Goal: Task Accomplishment & Management: Manage account settings

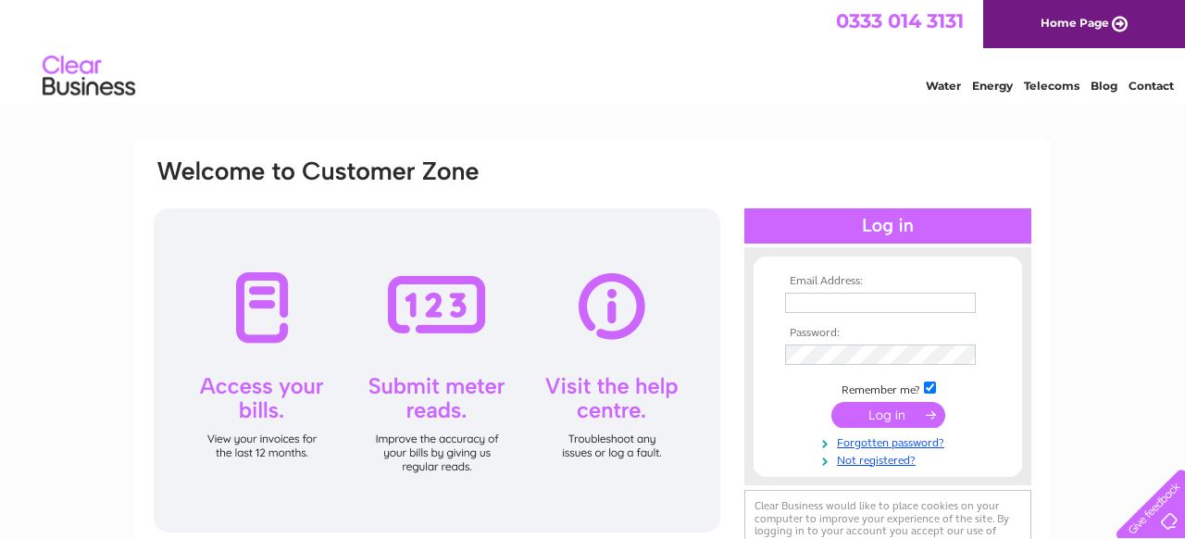
type input "[EMAIL_ADDRESS][DOMAIN_NAME]"
click at [888, 415] on input "submit" at bounding box center [888, 415] width 114 height 26
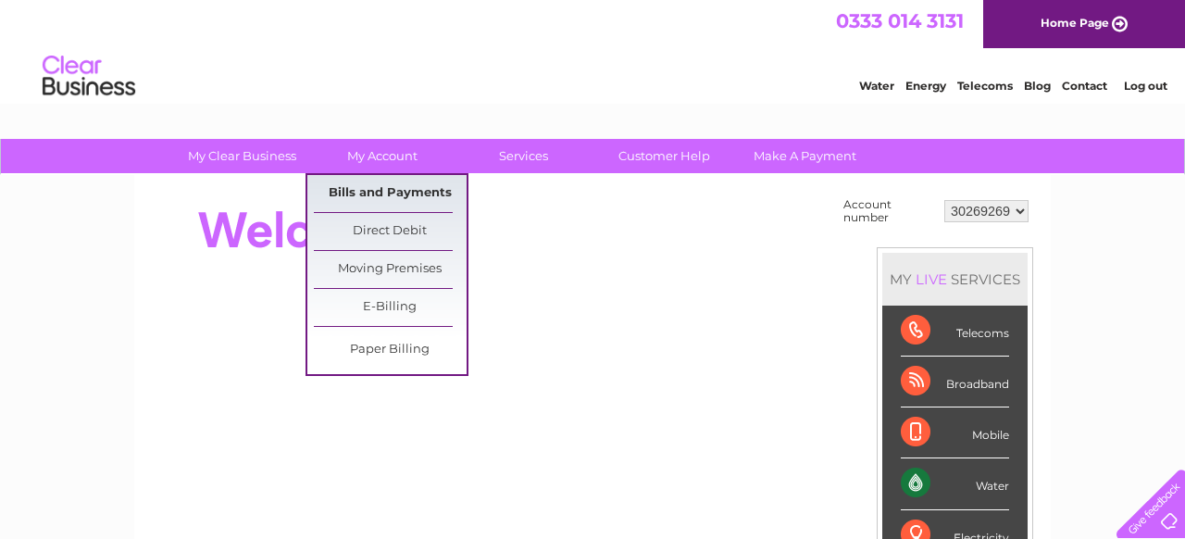
click at [397, 192] on link "Bills and Payments" at bounding box center [390, 193] width 153 height 37
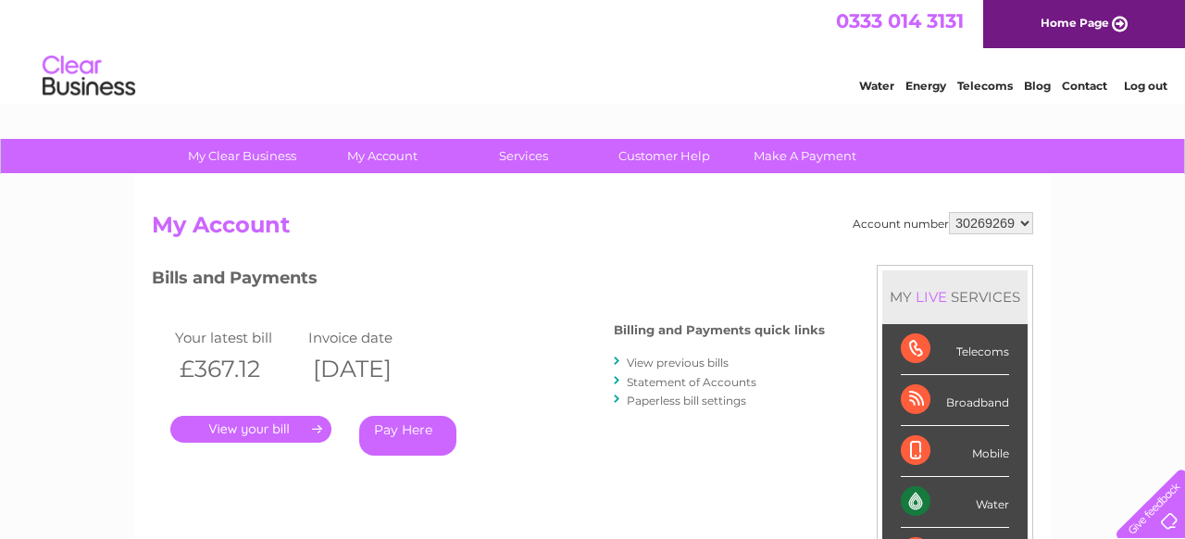
click at [217, 428] on link "." at bounding box center [250, 429] width 161 height 27
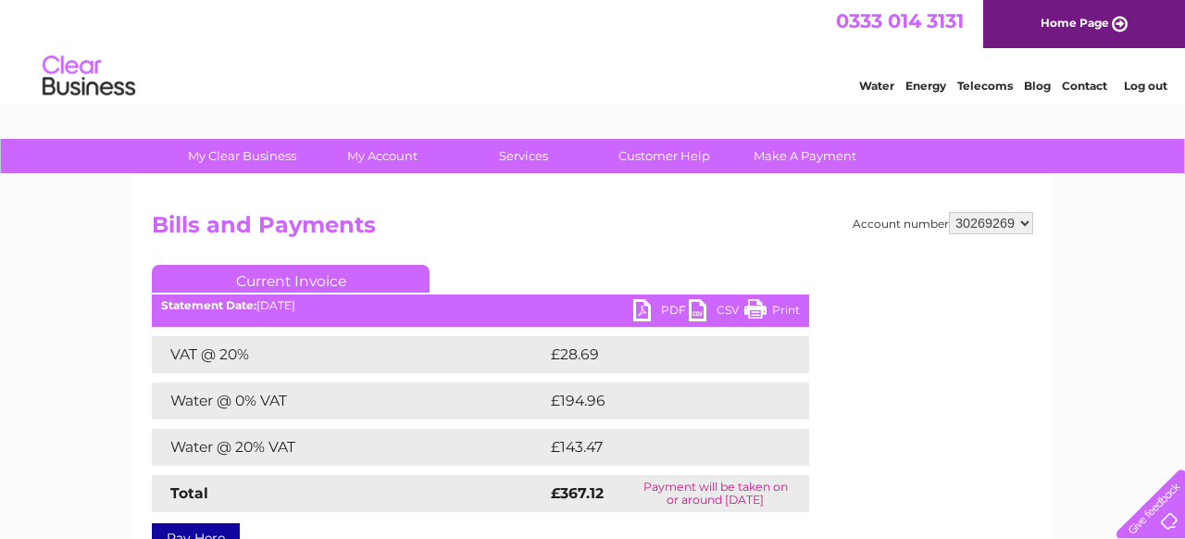
click at [662, 305] on link "PDF" at bounding box center [661, 312] width 56 height 27
